Goal: Check status: Check status

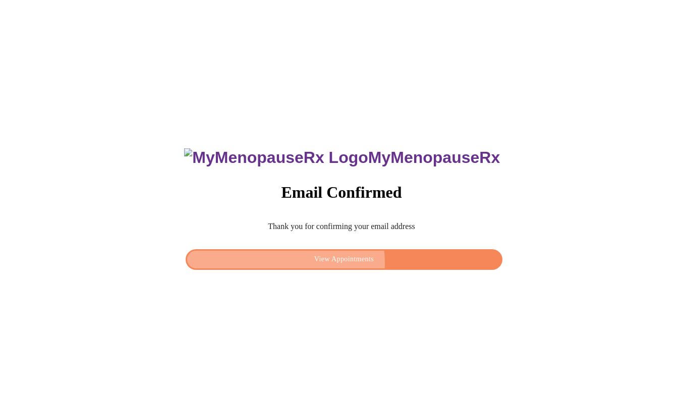
click at [351, 260] on span "View Appointments" at bounding box center [343, 259] width 293 height 13
